Goal: Task Accomplishment & Management: Use online tool/utility

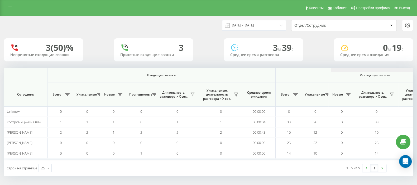
scroll to position [0, 327]
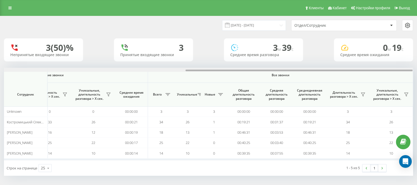
click at [417, 70] on html "[DOMAIN_NAME] Проекты [DOMAIN_NAME] Дашборд Центр обращений Аналитика Ваши отче…" at bounding box center [208, 92] width 417 height 185
click at [363, 95] on icon at bounding box center [363, 94] width 4 height 3
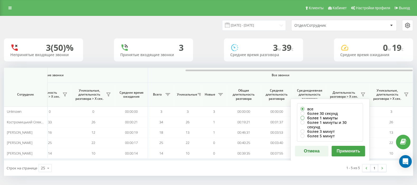
click at [302, 116] on label "более 1 минуты" at bounding box center [330, 117] width 59 height 4
radio input "true"
click at [348, 146] on button "Применить" at bounding box center [349, 150] width 34 height 11
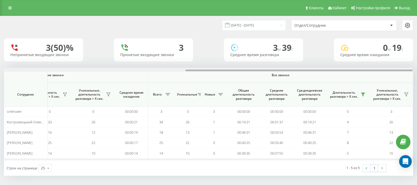
drag, startPoint x: 224, startPoint y: 70, endPoint x: 422, endPoint y: 70, distance: 198.0
click at [417, 70] on html "go.keycrm.app Проекты go.keycrm.app Дашборд Центр обращений Аналитика Ваши отче…" at bounding box center [208, 92] width 417 height 185
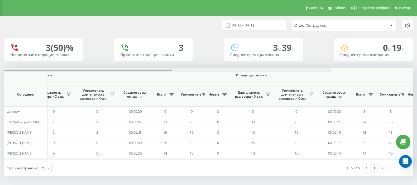
scroll to position [0, 327]
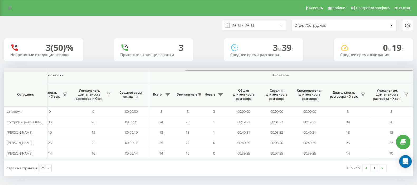
drag, startPoint x: 214, startPoint y: 69, endPoint x: 422, endPoint y: 63, distance: 208.4
click at [417, 63] on html "go.keycrm.app Проекты go.keycrm.app Дашборд Центр обращений Аналитика Ваши отче…" at bounding box center [208, 92] width 417 height 185
click at [363, 94] on icon at bounding box center [363, 94] width 4 height 4
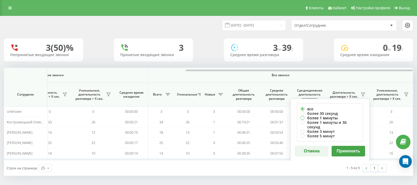
click at [302, 116] on label "более 1 минуты" at bounding box center [330, 117] width 59 height 4
radio input "true"
click at [345, 145] on button "Применить" at bounding box center [349, 150] width 34 height 11
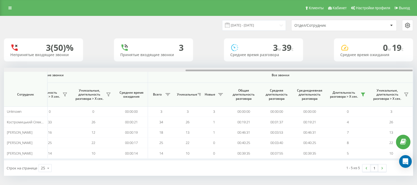
drag, startPoint x: 220, startPoint y: 70, endPoint x: 422, endPoint y: 67, distance: 201.7
click at [417, 67] on html "go.keycrm.app Проекты go.keycrm.app Дашборд Центр обращений Аналитика Ваши отче…" at bounding box center [208, 92] width 417 height 185
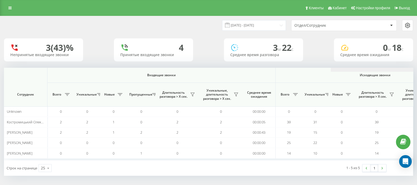
scroll to position [0, 327]
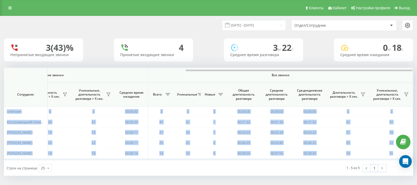
drag, startPoint x: 227, startPoint y: 69, endPoint x: 422, endPoint y: 67, distance: 194.9
click at [417, 67] on html "[DOMAIN_NAME] Проекты [DOMAIN_NAME] Дашборд Центр обращений Аналитика Ваши отче…" at bounding box center [208, 92] width 417 height 185
click at [363, 94] on icon at bounding box center [363, 94] width 4 height 3
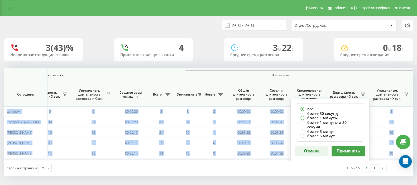
click at [304, 118] on label "более 1 минуты" at bounding box center [330, 117] width 59 height 4
radio input "true"
click at [350, 145] on button "Применить" at bounding box center [349, 150] width 34 height 11
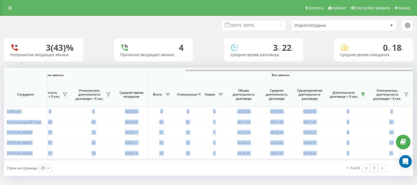
drag, startPoint x: 229, startPoint y: 69, endPoint x: 422, endPoint y: 67, distance: 193.5
click at [417, 67] on html "[DOMAIN_NAME] Проекты [DOMAIN_NAME] Дашборд Центр обращений Аналитика Ваши отче…" at bounding box center [208, 92] width 417 height 185
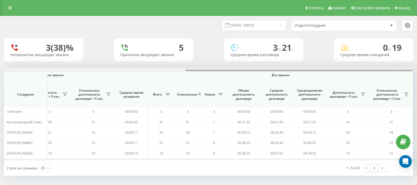
click at [417, 70] on html "go.keycrm.app Проекты go.keycrm.app Дашборд Центр обращений Аналитика Ваши отче…" at bounding box center [208, 92] width 417 height 185
click at [367, 96] on th "Длительность разговора > Х сек." at bounding box center [348, 95] width 44 height 24
click at [361, 94] on button at bounding box center [363, 94] width 8 height 8
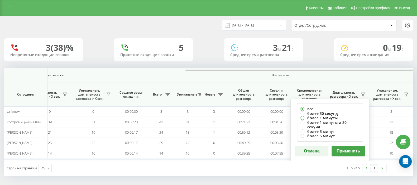
click at [305, 118] on label "более 1 минуты" at bounding box center [330, 117] width 59 height 4
radio input "true"
click at [348, 145] on button "Применить" at bounding box center [349, 150] width 34 height 11
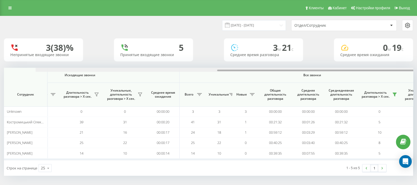
scroll to position [0, 327]
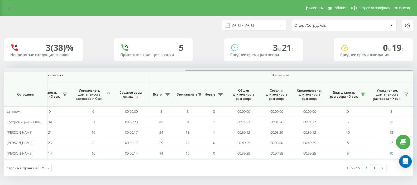
drag, startPoint x: 228, startPoint y: 70, endPoint x: 422, endPoint y: 73, distance: 194.1
click at [417, 73] on html "go.keycrm.app Проекты go.keycrm.app Дашборд Центр обращений Аналитика Ваши отче…" at bounding box center [208, 92] width 417 height 185
